Goal: Information Seeking & Learning: Learn about a topic

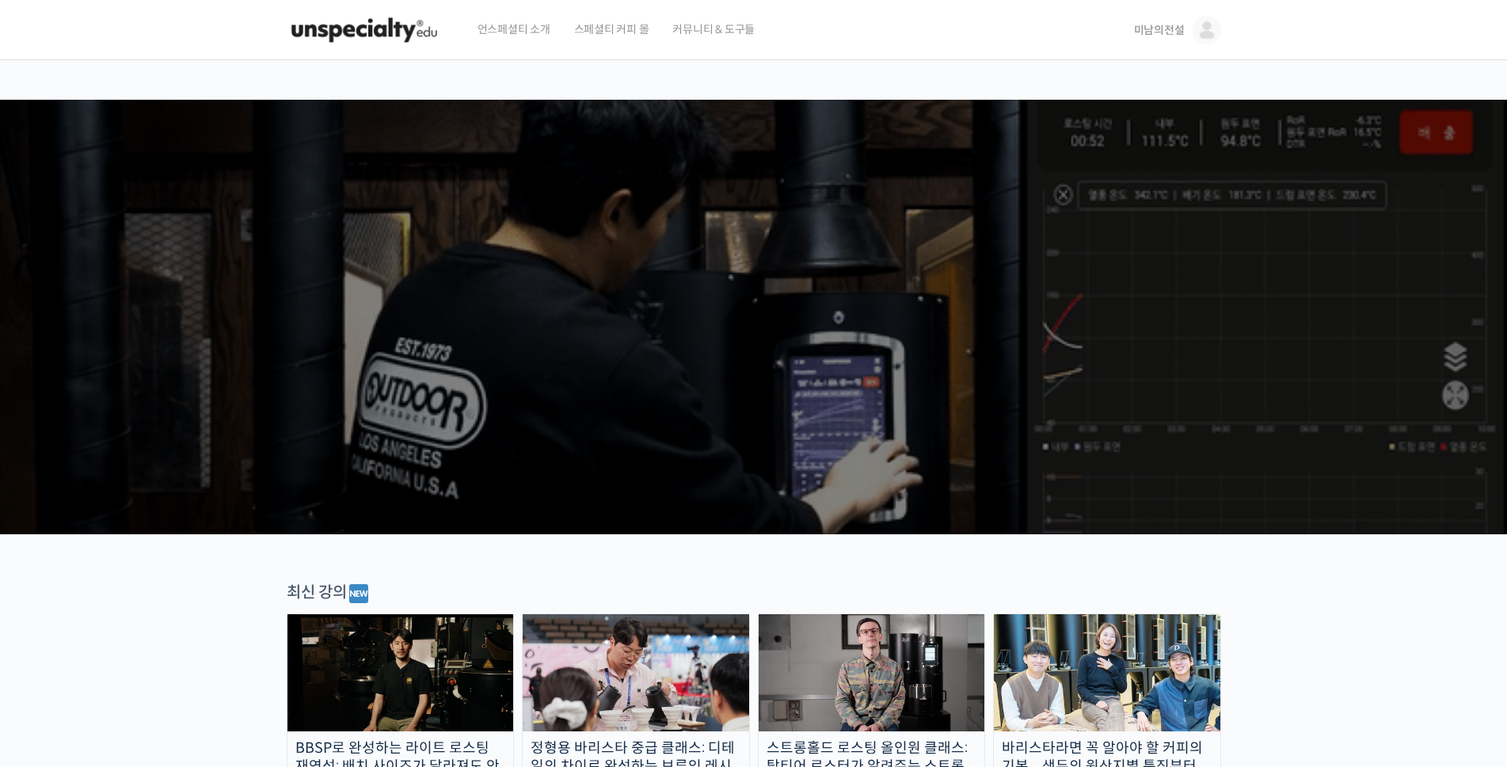
click at [1155, 26] on span "미남의전설" at bounding box center [1159, 30] width 51 height 14
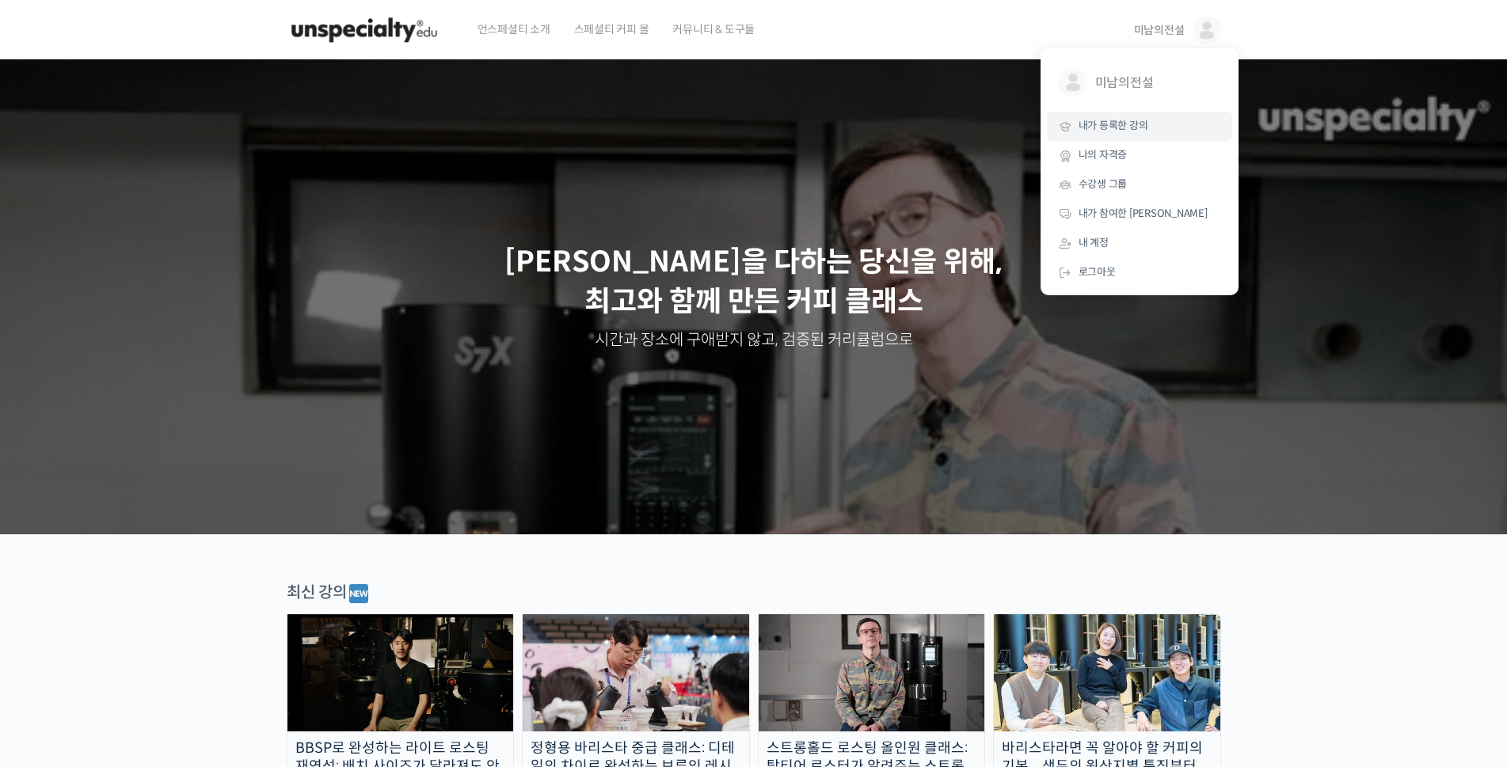
click at [1112, 130] on span "내가 등록한 강의" at bounding box center [1114, 125] width 70 height 13
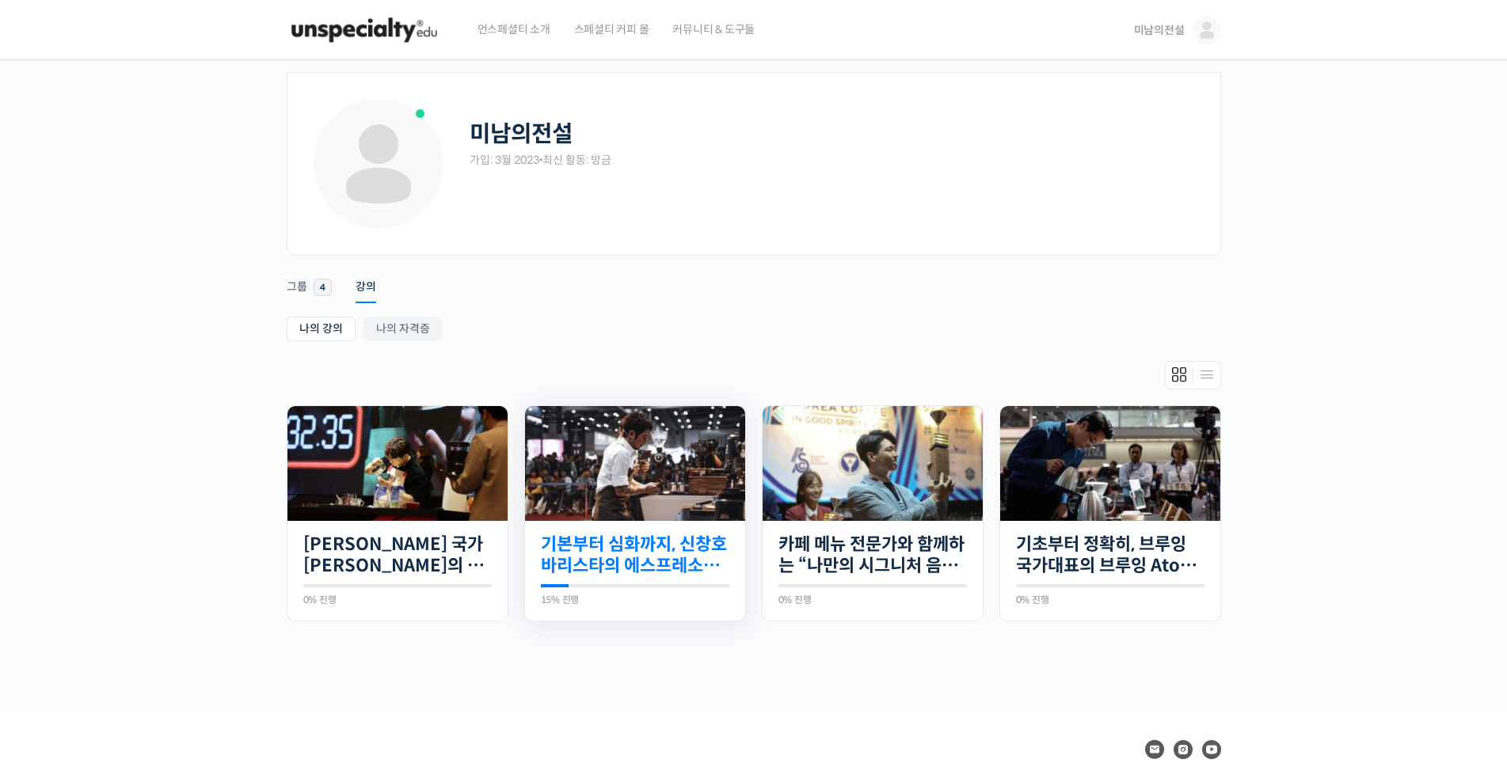
click at [611, 543] on link "기본부터 심화까지, 신창호 바리스타의 에스프레소 AtoZ" at bounding box center [635, 556] width 188 height 44
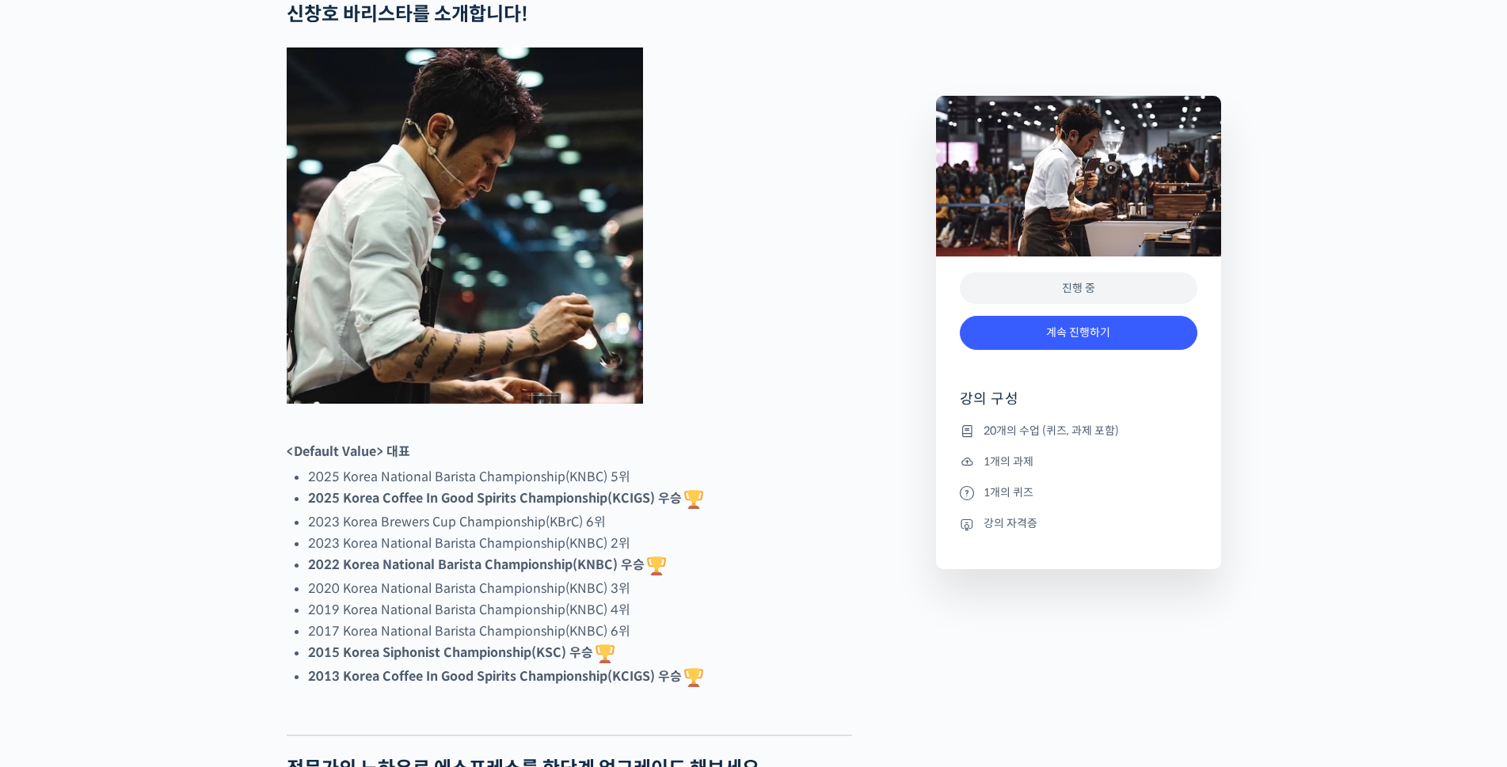
scroll to position [691, 0]
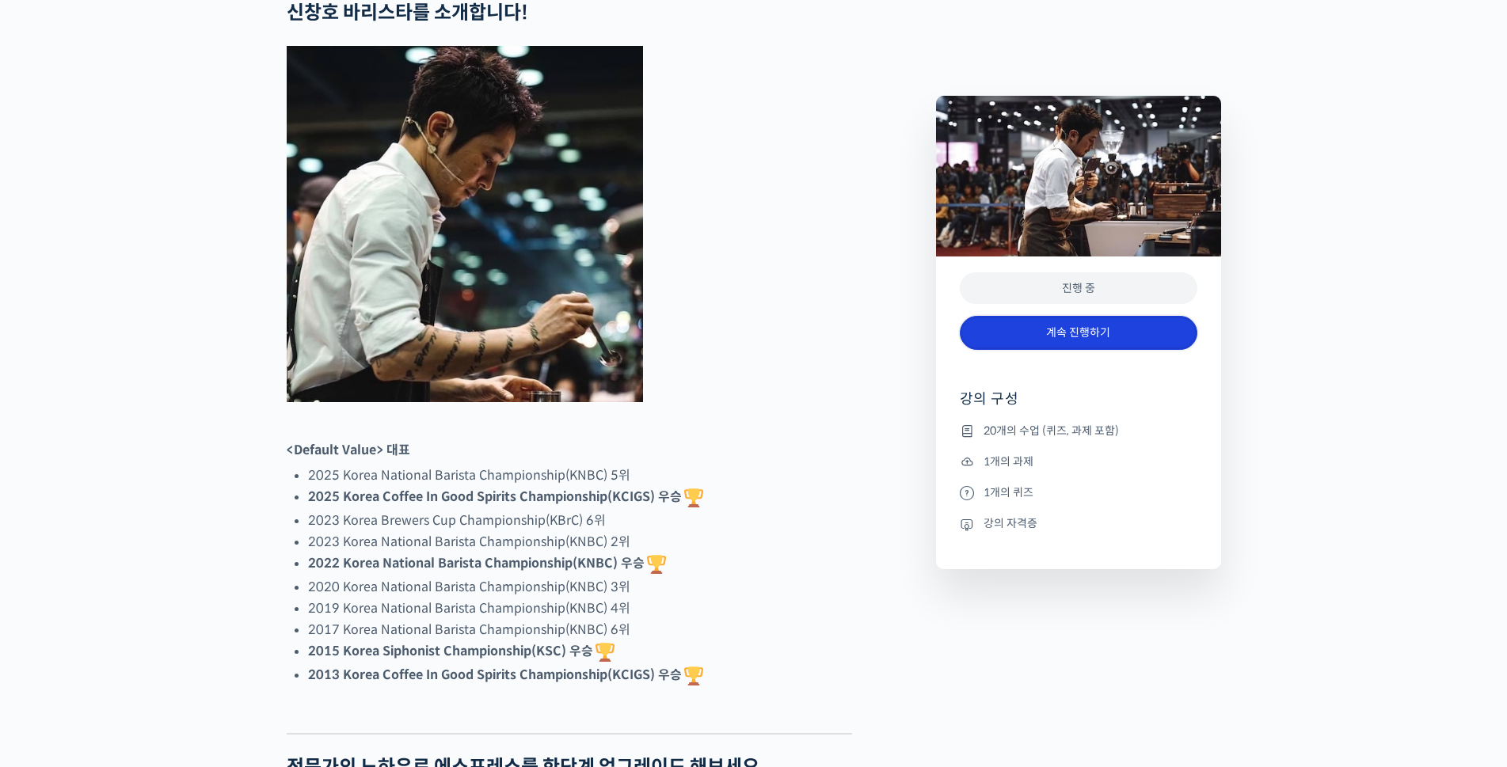
click at [1075, 339] on link "계속 진행하기" at bounding box center [1079, 333] width 238 height 34
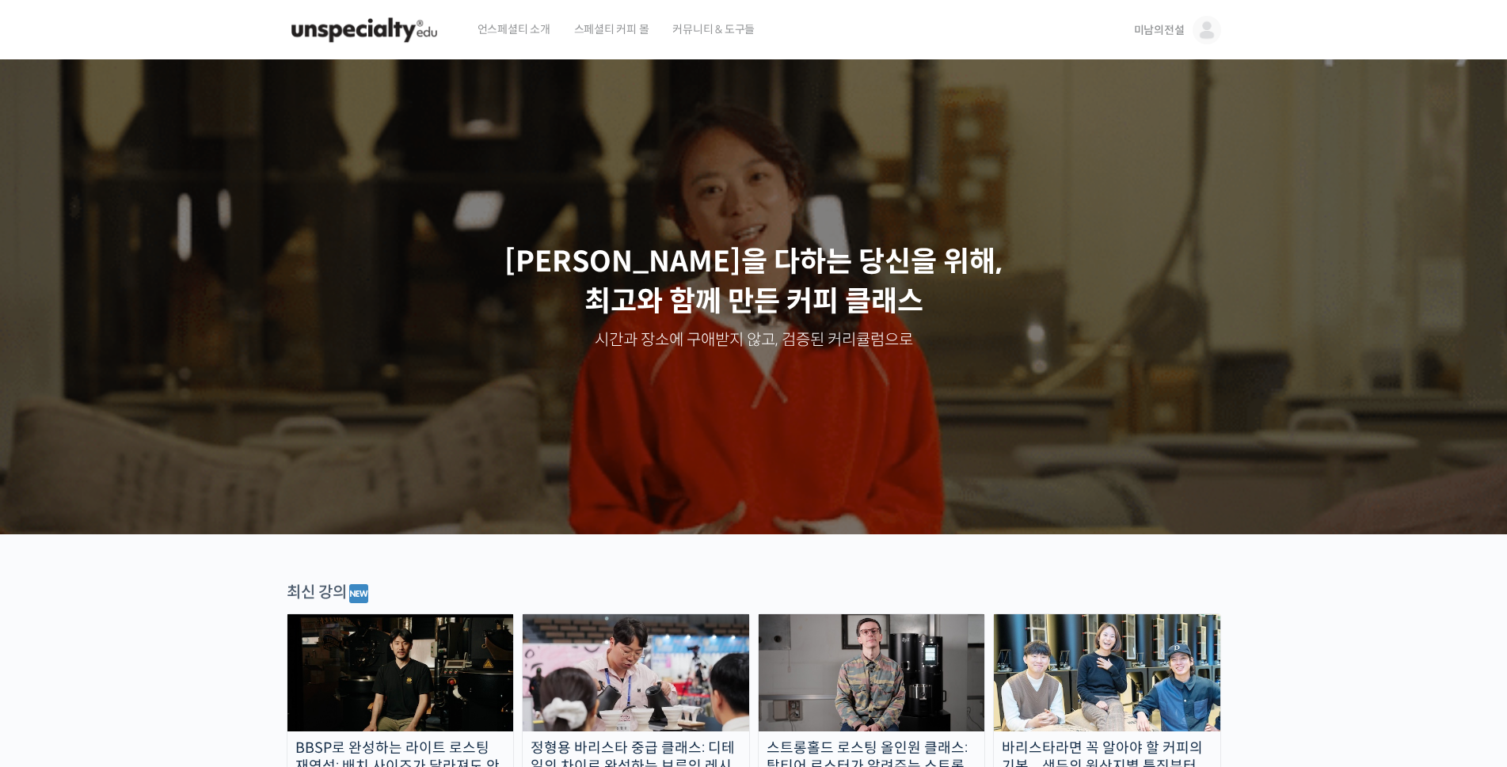
click at [1155, 29] on span "미남의전설" at bounding box center [1159, 30] width 51 height 14
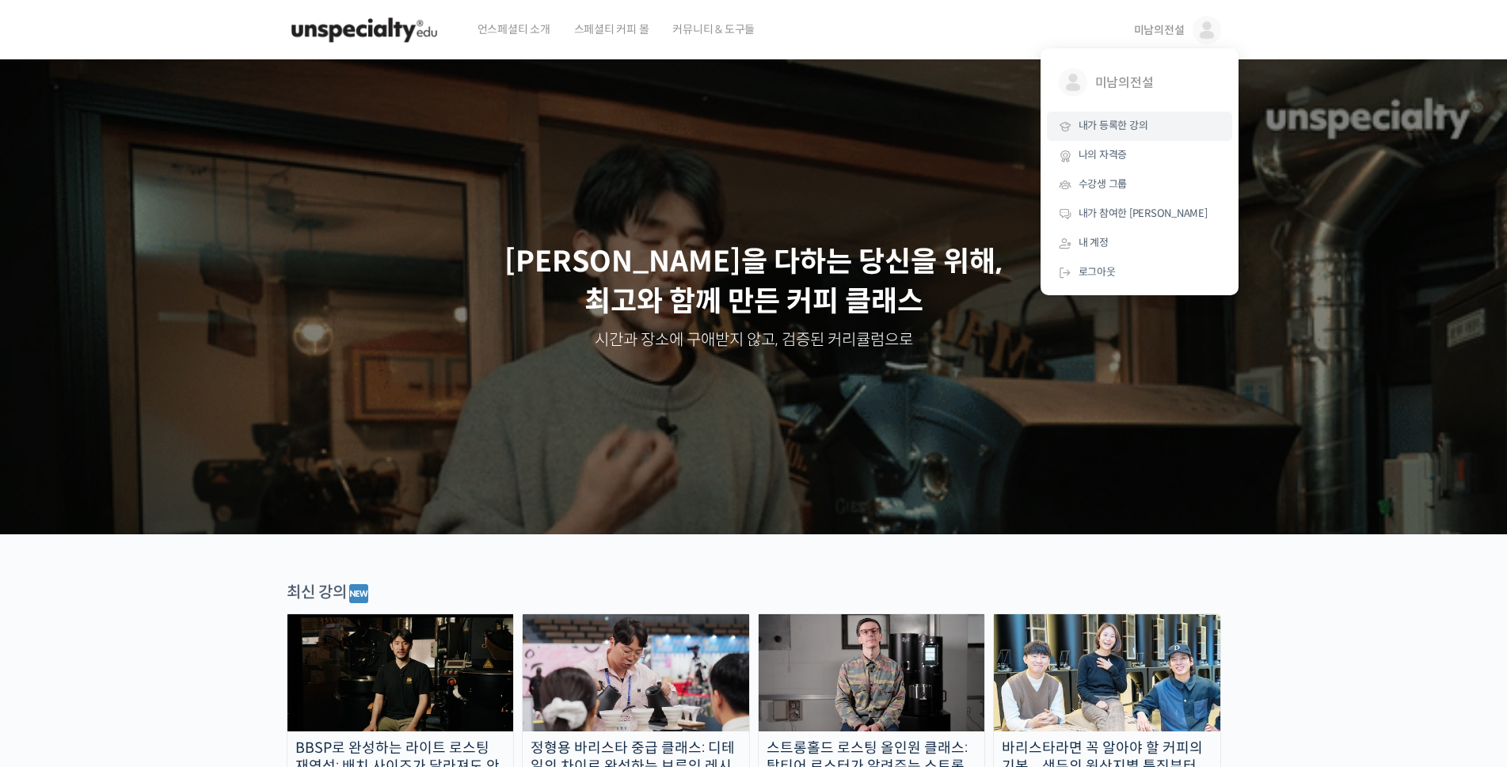
click at [1125, 124] on span "내가 등록한 강의" at bounding box center [1114, 125] width 70 height 13
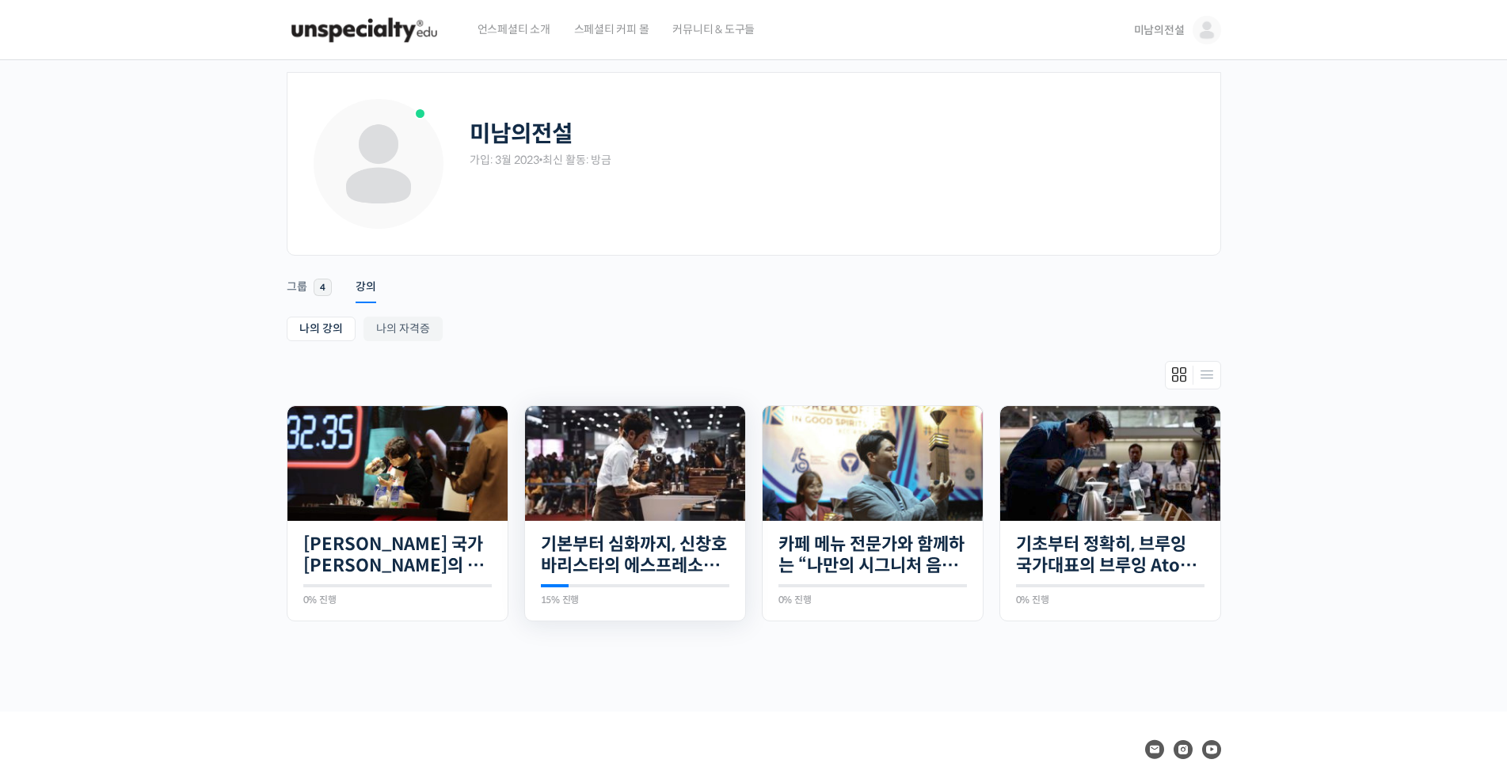
click at [657, 483] on img at bounding box center [635, 463] width 220 height 115
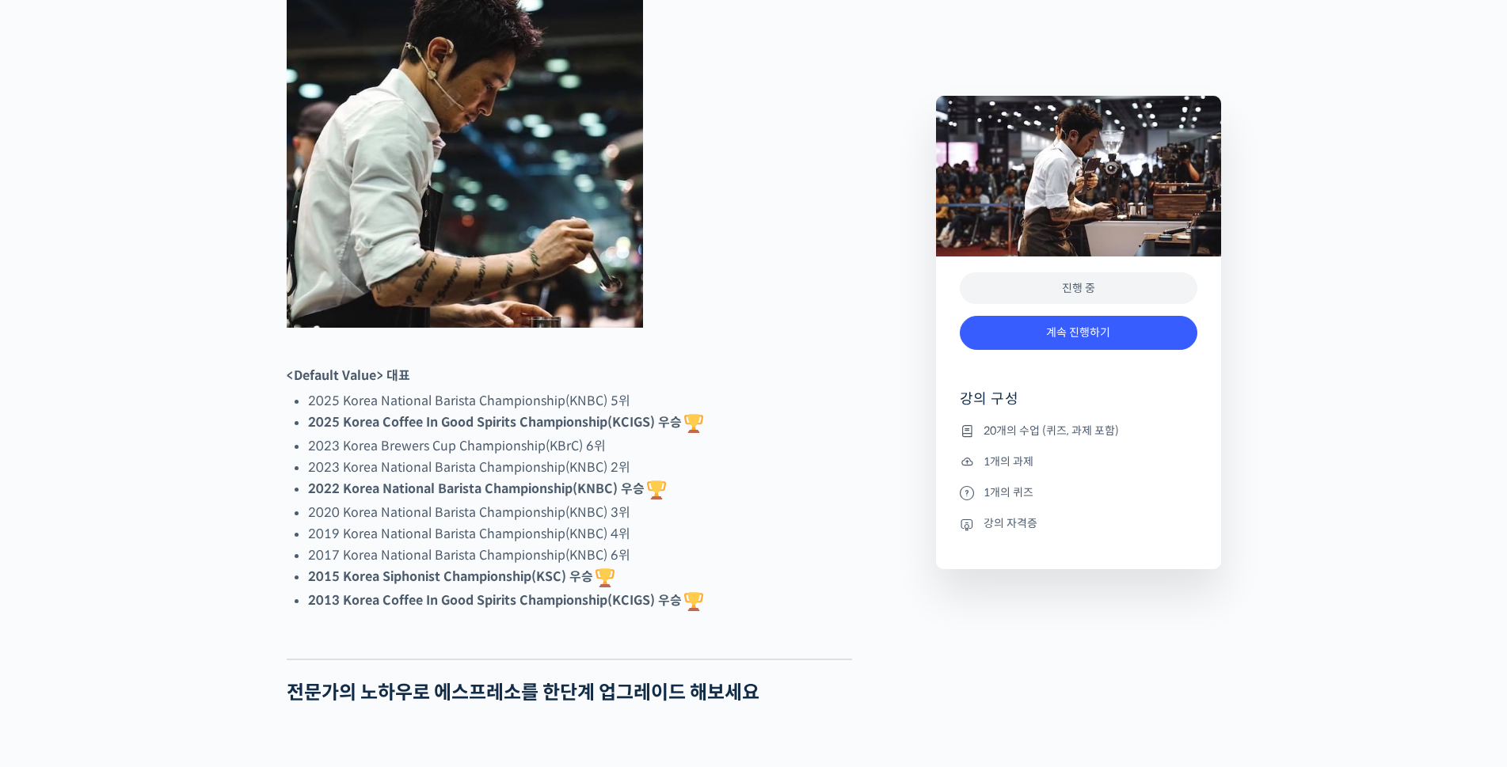
scroll to position [805, 0]
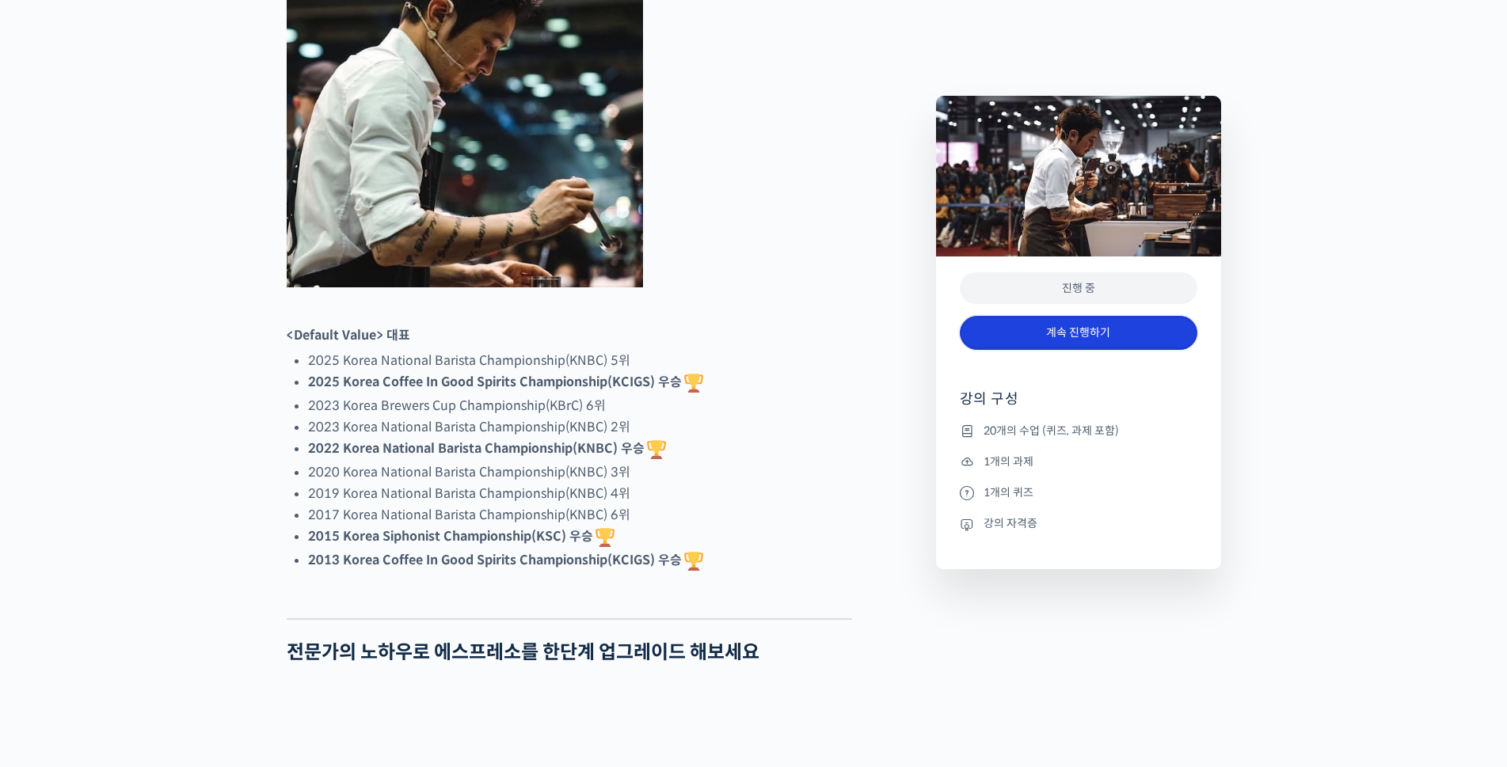
click at [1028, 333] on link "계속 진행하기" at bounding box center [1079, 333] width 238 height 34
